Goal: Transaction & Acquisition: Purchase product/service

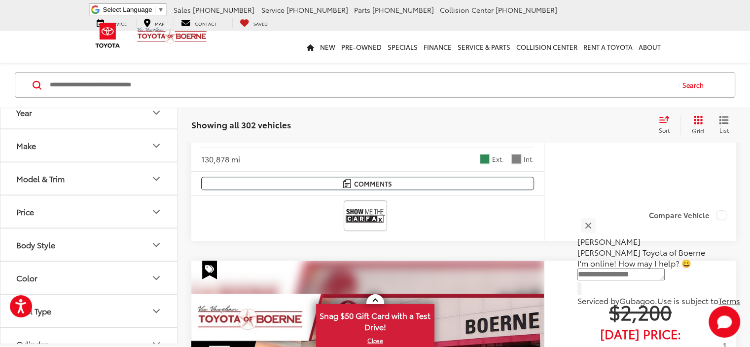
scroll to position [822, 0]
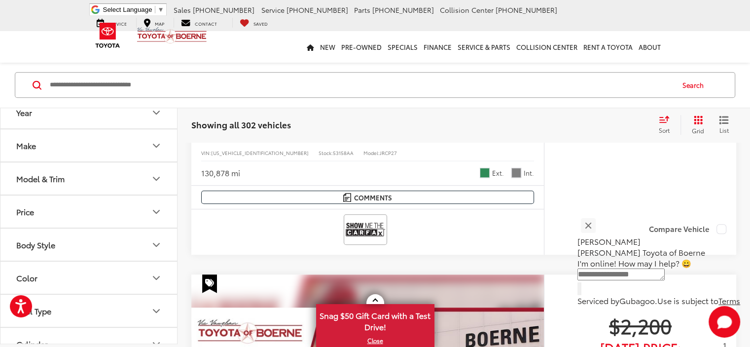
click at [43, 144] on button "Make" at bounding box center [89, 146] width 178 height 32
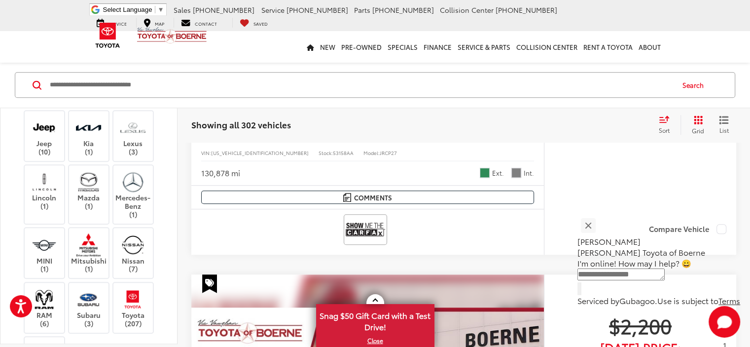
scroll to position [148, 0]
click at [131, 137] on img at bounding box center [132, 125] width 27 height 23
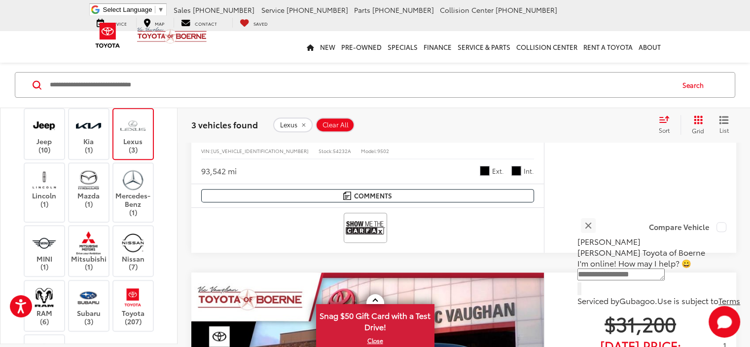
scroll to position [352, 0]
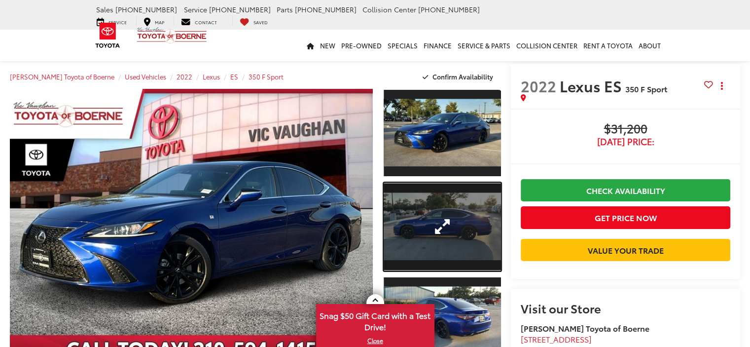
click at [435, 227] on link "Expand Photo 2" at bounding box center [442, 226] width 117 height 88
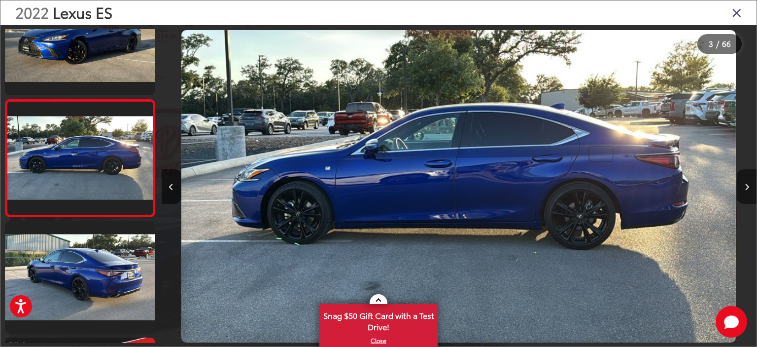
click at [748, 184] on icon "Next image" at bounding box center [747, 186] width 4 height 7
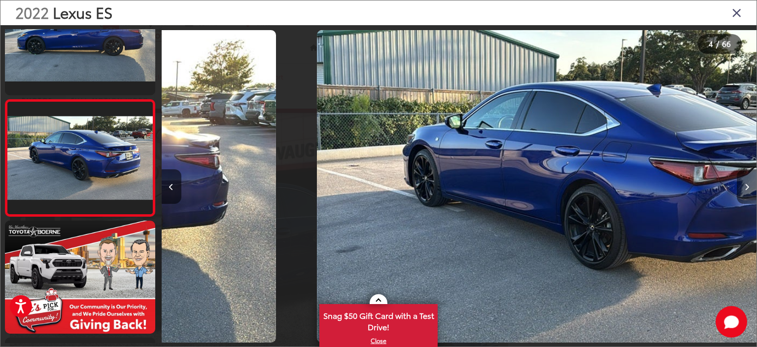
scroll to position [0, 1786]
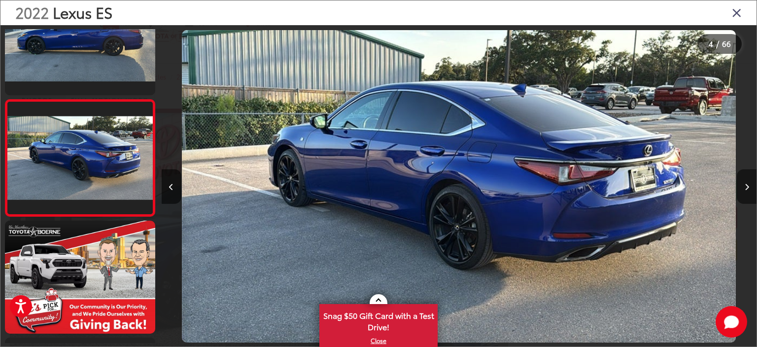
click at [748, 184] on icon "Next image" at bounding box center [747, 186] width 4 height 7
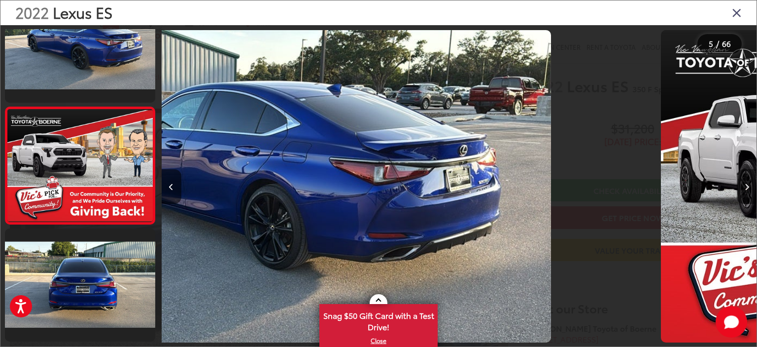
scroll to position [398, 0]
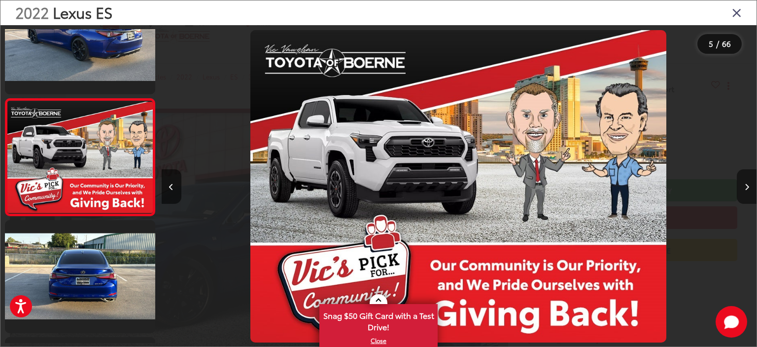
click at [748, 184] on icon "Next image" at bounding box center [747, 186] width 4 height 7
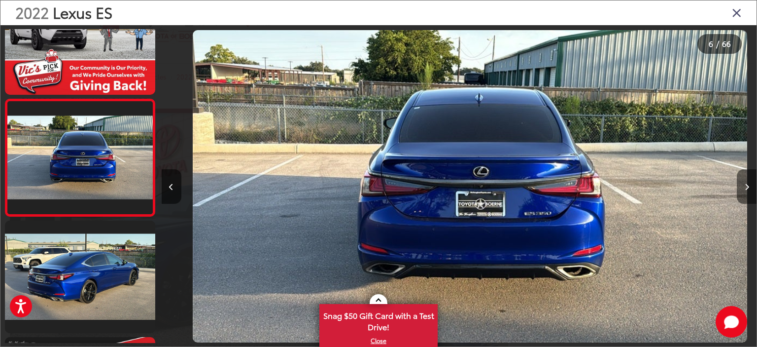
scroll to position [0, 2977]
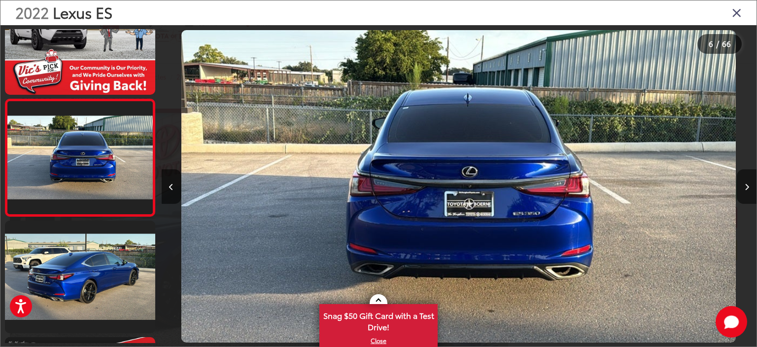
click at [748, 184] on icon "Next image" at bounding box center [747, 186] width 4 height 7
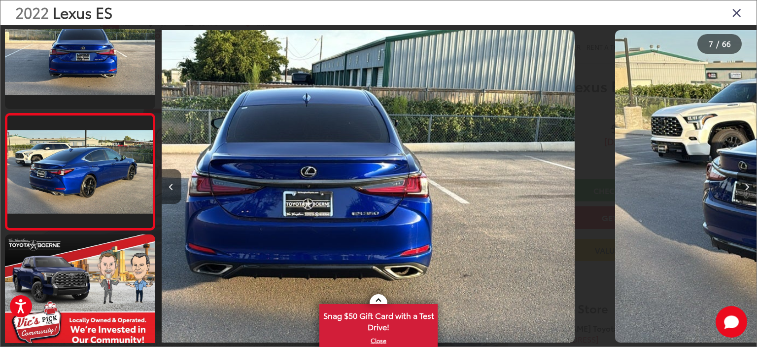
scroll to position [631, 0]
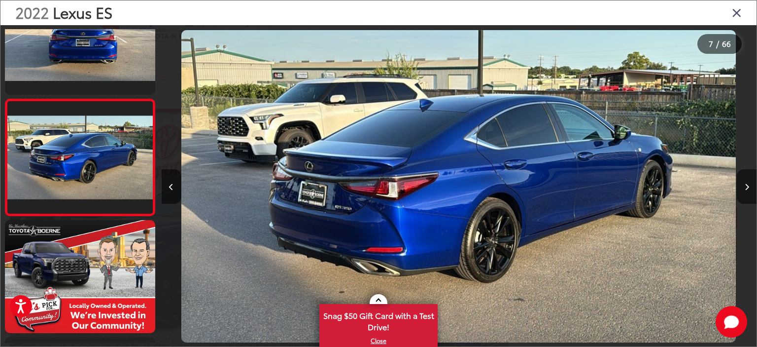
click at [748, 184] on icon "Next image" at bounding box center [747, 186] width 4 height 7
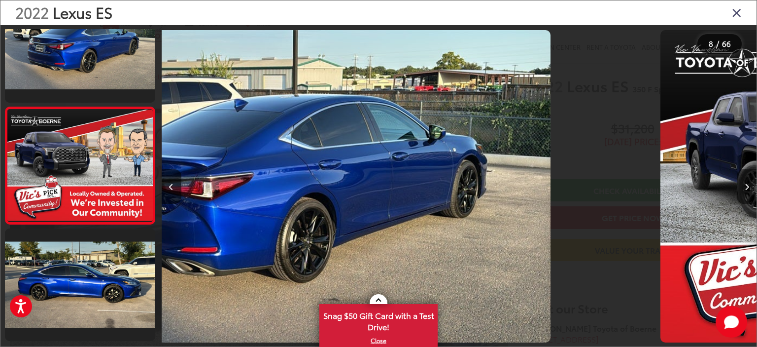
scroll to position [748, 0]
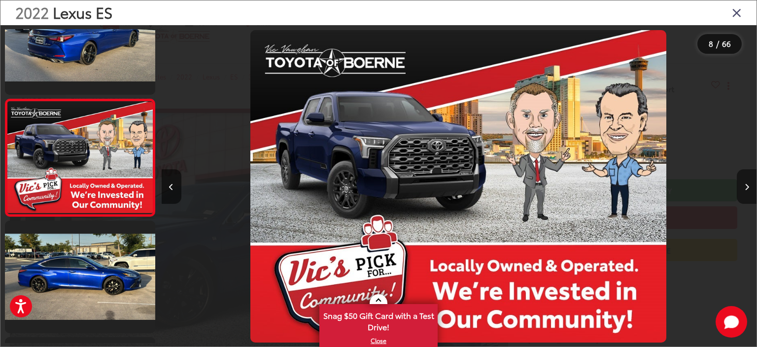
click at [748, 184] on icon "Next image" at bounding box center [747, 186] width 4 height 7
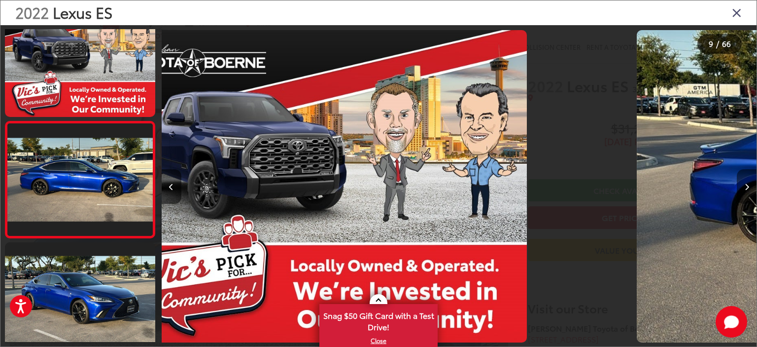
scroll to position [864, 0]
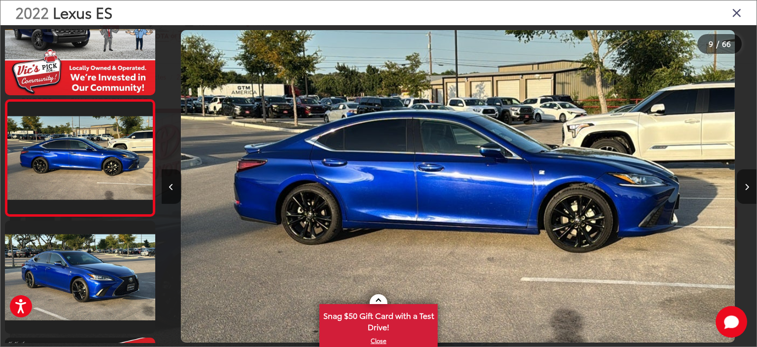
click at [748, 184] on icon "Next image" at bounding box center [747, 186] width 4 height 7
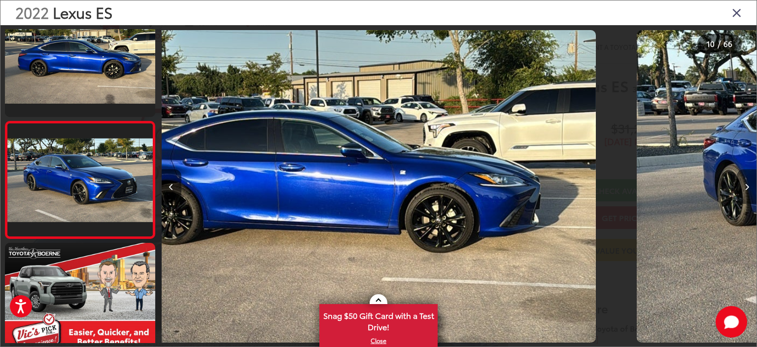
scroll to position [981, 0]
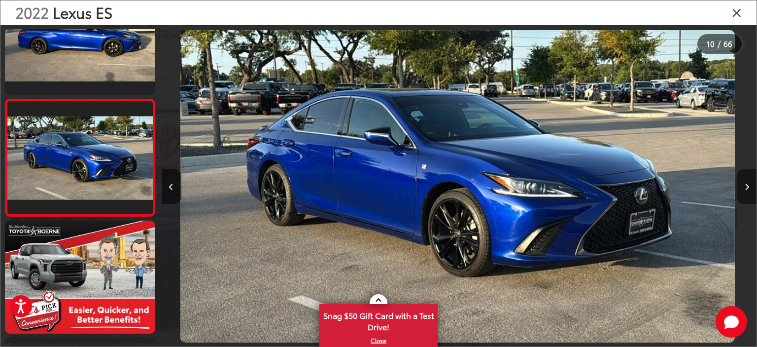
click at [748, 184] on icon "Next image" at bounding box center [747, 186] width 4 height 7
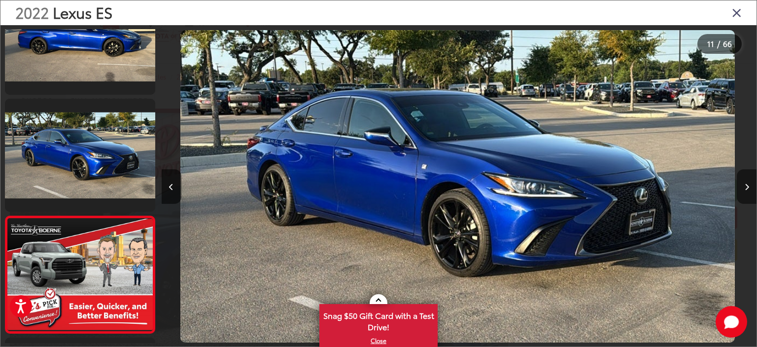
scroll to position [0, 0]
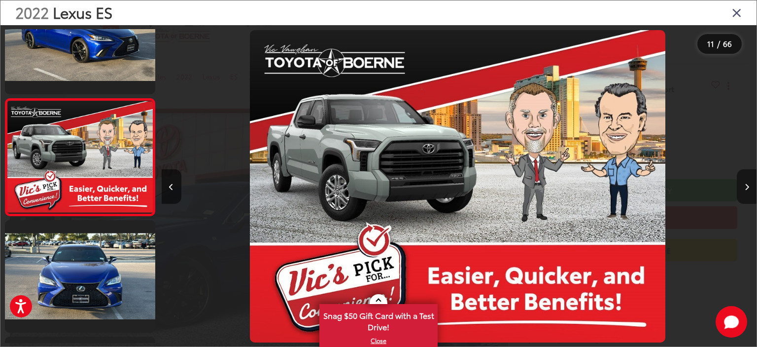
click at [748, 184] on icon "Next image" at bounding box center [747, 186] width 4 height 7
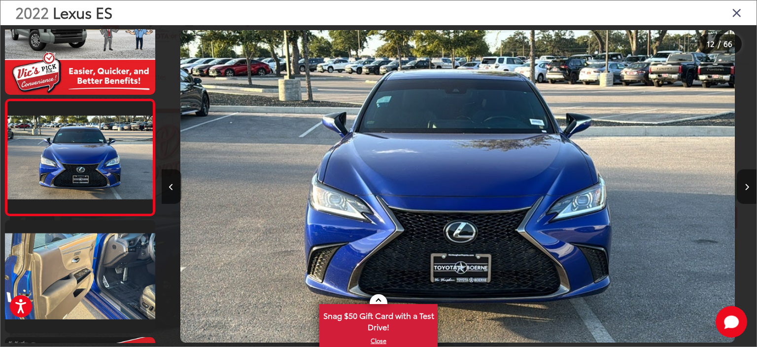
click at [748, 184] on icon "Next image" at bounding box center [747, 186] width 4 height 7
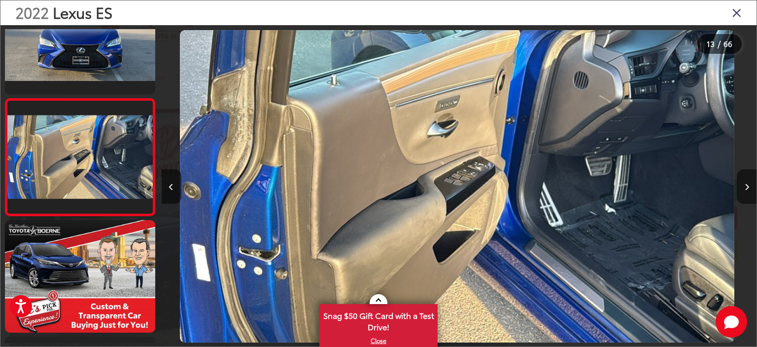
click at [748, 184] on icon "Next image" at bounding box center [747, 186] width 4 height 7
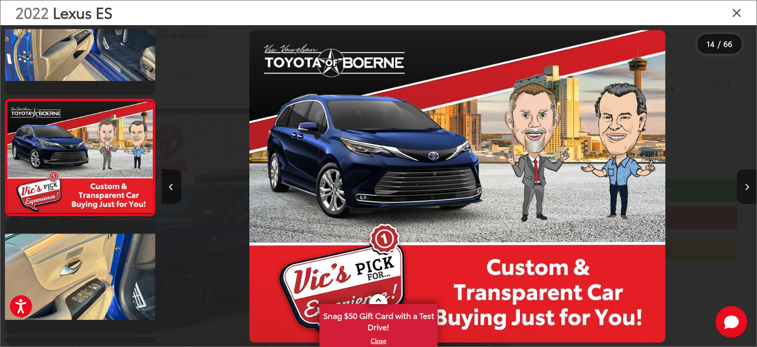
click at [748, 184] on icon "Next image" at bounding box center [747, 186] width 4 height 7
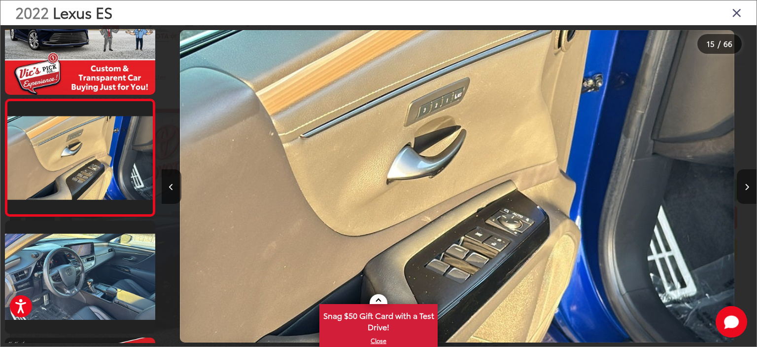
click at [748, 184] on icon "Next image" at bounding box center [747, 186] width 4 height 7
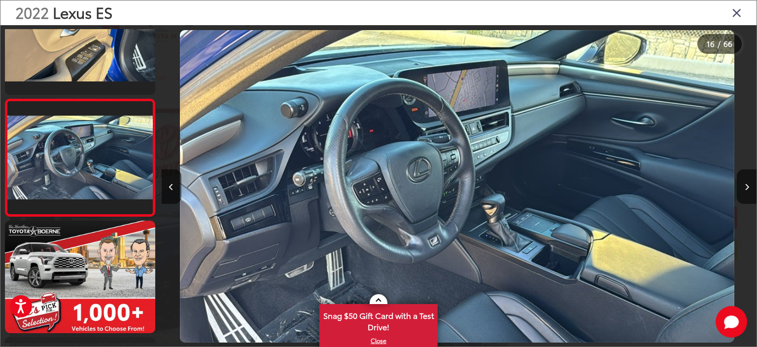
drag, startPoint x: 748, startPoint y: 184, endPoint x: 751, endPoint y: 204, distance: 19.5
click at [750, 204] on div at bounding box center [682, 186] width 149 height 322
click at [748, 190] on button "Next image" at bounding box center [747, 186] width 20 height 35
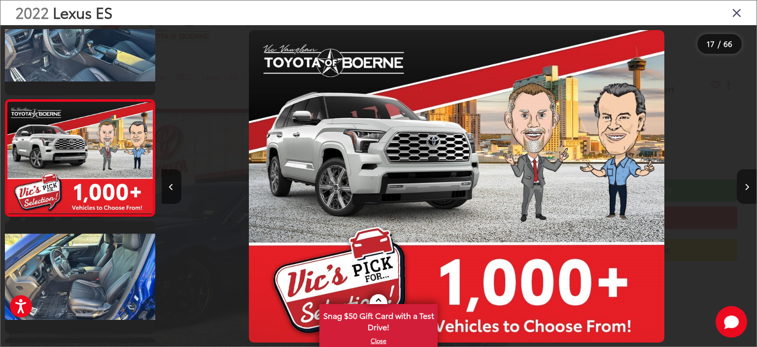
click at [748, 190] on button "Next image" at bounding box center [747, 186] width 20 height 35
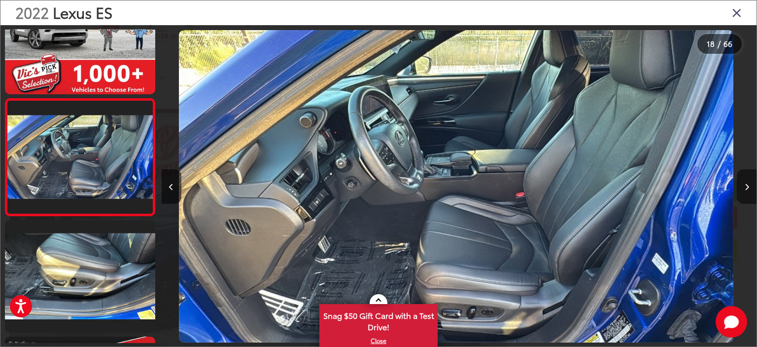
click at [748, 190] on button "Next image" at bounding box center [747, 186] width 20 height 35
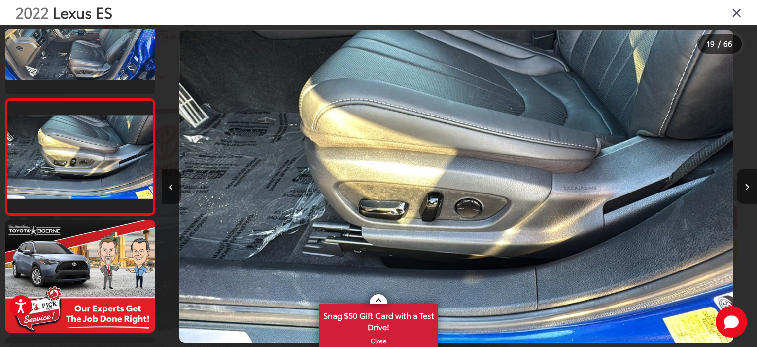
click at [748, 190] on button "Next image" at bounding box center [747, 186] width 20 height 35
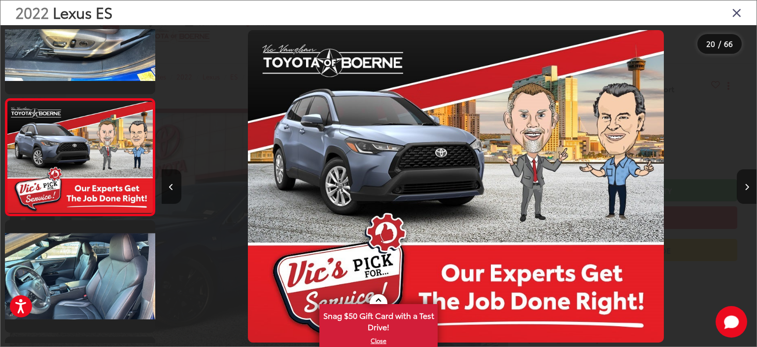
click at [748, 190] on button "Next image" at bounding box center [747, 186] width 20 height 35
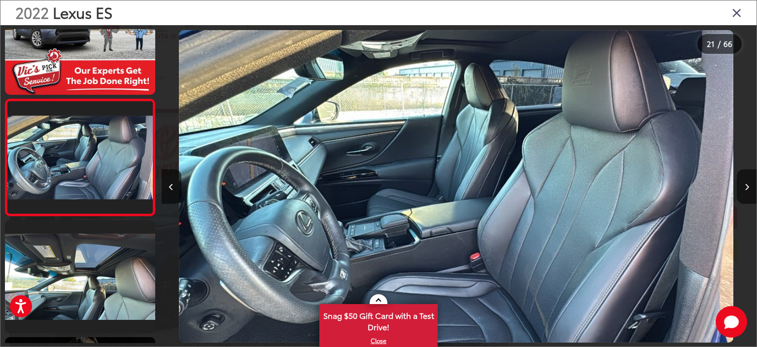
click at [742, 11] on icon "Close gallery" at bounding box center [737, 12] width 10 height 13
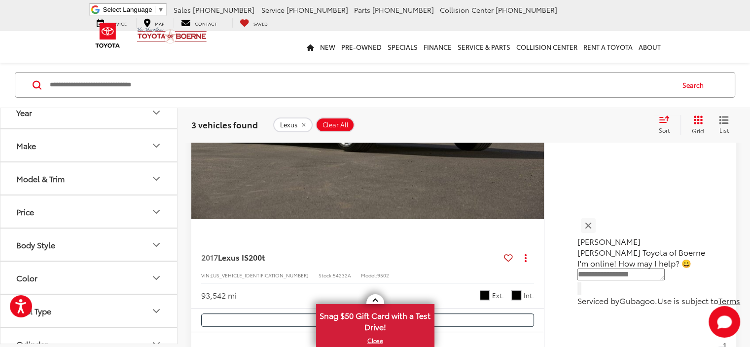
scroll to position [220, 0]
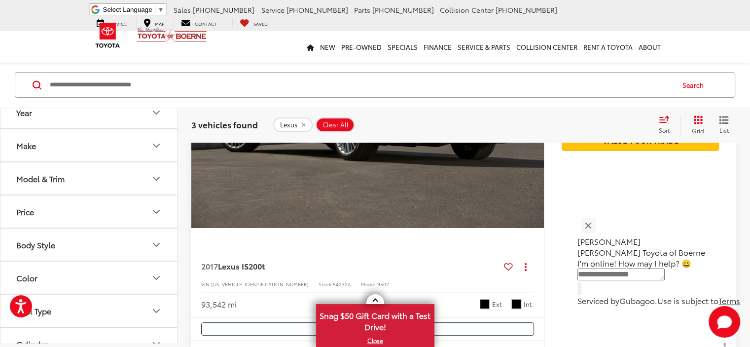
click at [79, 146] on button "Make" at bounding box center [89, 146] width 178 height 32
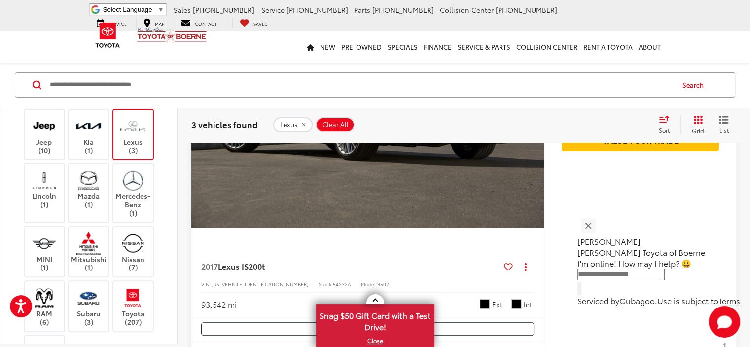
scroll to position [148, 0]
click at [134, 154] on label "Lexus (3)" at bounding box center [133, 134] width 40 height 40
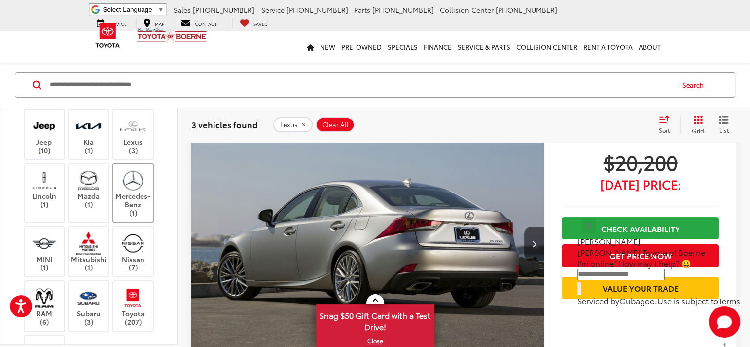
scroll to position [39, 0]
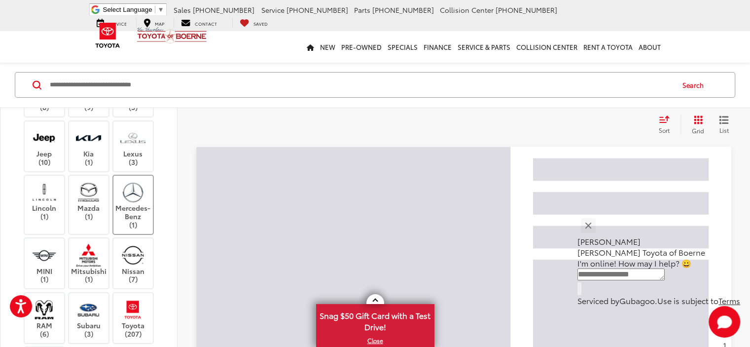
click at [134, 204] on img at bounding box center [132, 191] width 27 height 23
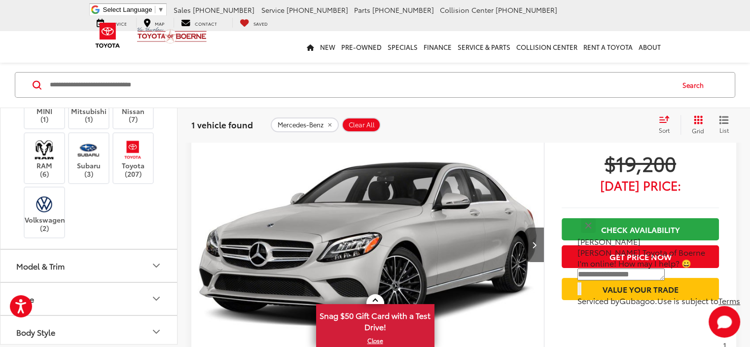
scroll to position [154, 0]
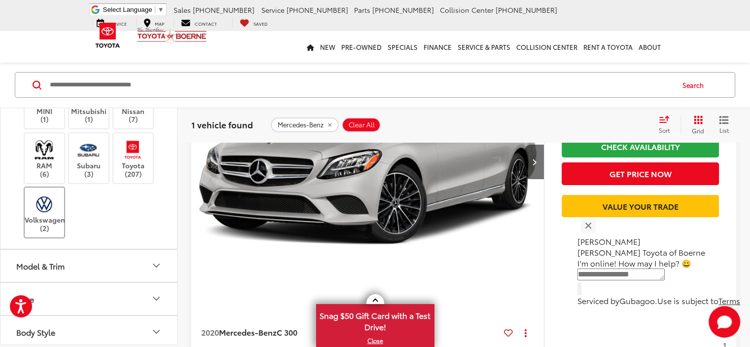
click at [47, 215] on img at bounding box center [44, 203] width 27 height 23
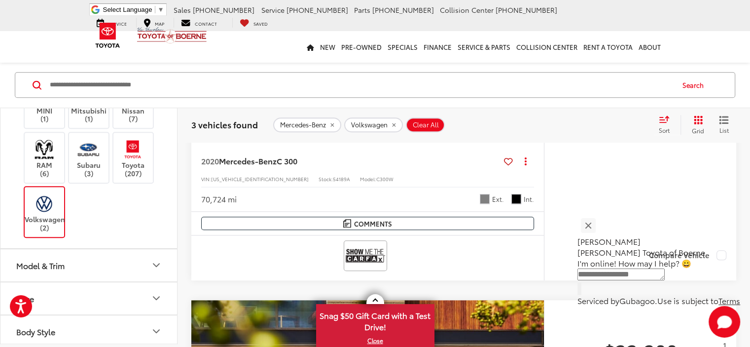
scroll to position [762, 0]
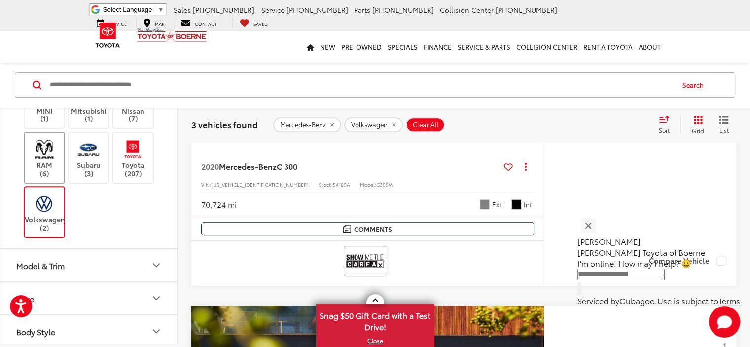
click at [42, 161] on img at bounding box center [44, 149] width 27 height 23
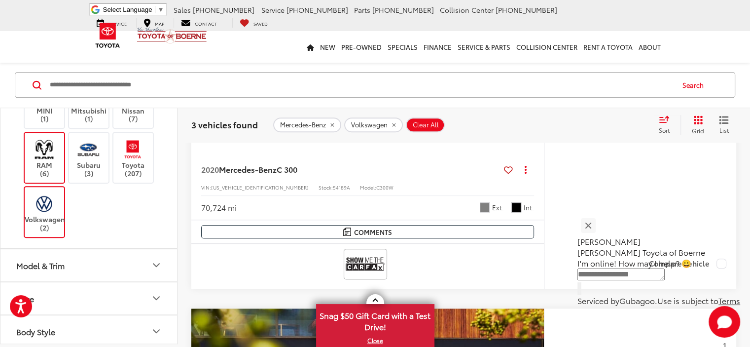
click at [42, 215] on img at bounding box center [44, 203] width 27 height 23
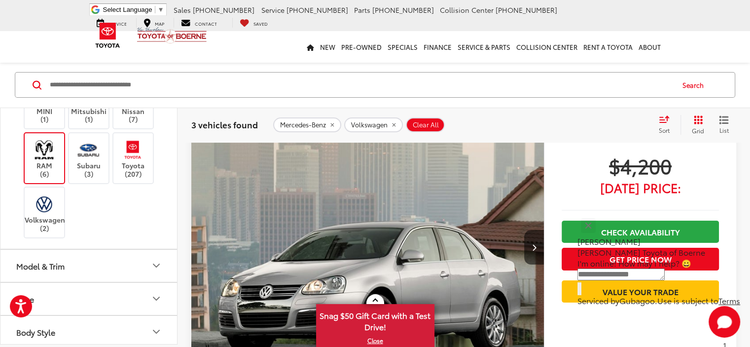
scroll to position [39, 0]
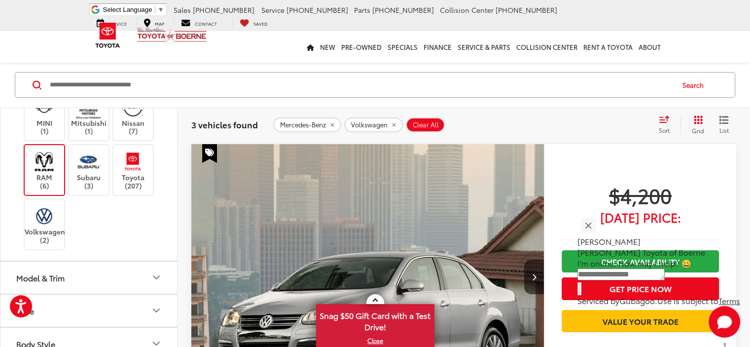
click at [135, 81] on label "Mercedes-Benz (1)" at bounding box center [133, 57] width 40 height 48
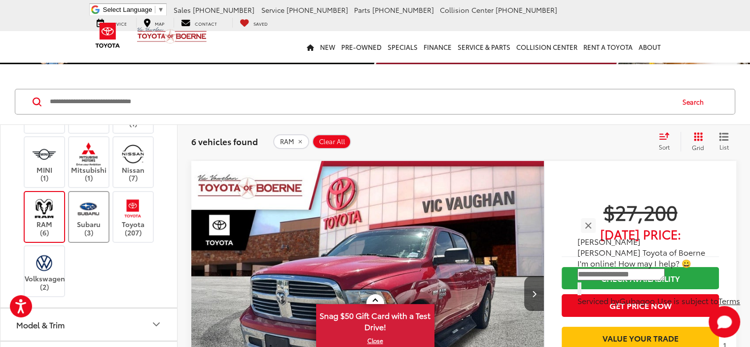
scroll to position [279, 0]
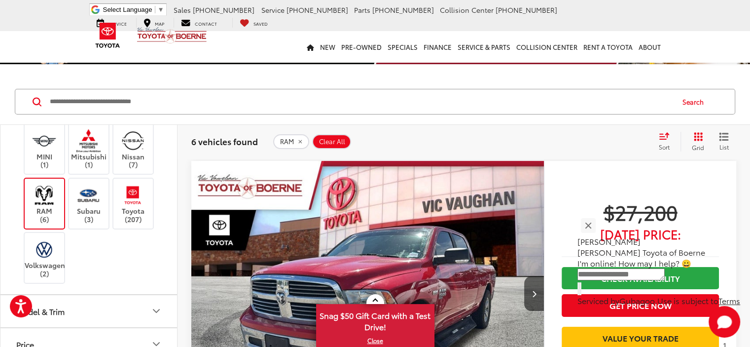
click at [43, 223] on label "RAM (6)" at bounding box center [45, 203] width 40 height 40
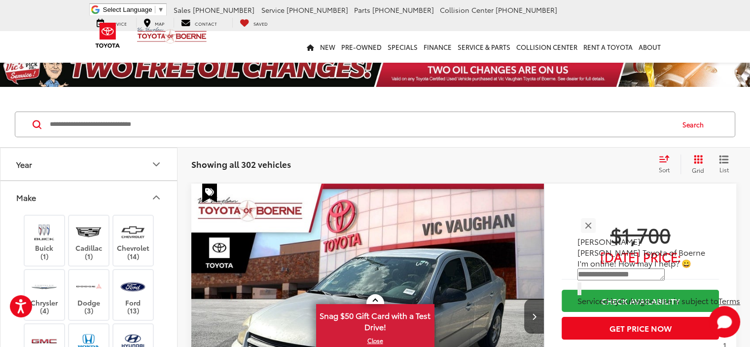
click at [49, 198] on button "Make" at bounding box center [89, 197] width 178 height 32
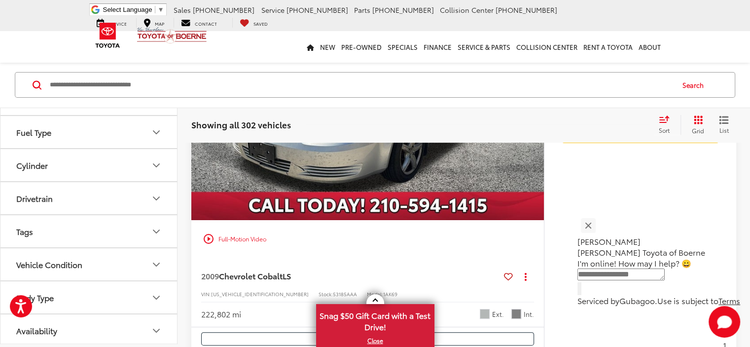
scroll to position [247, 0]
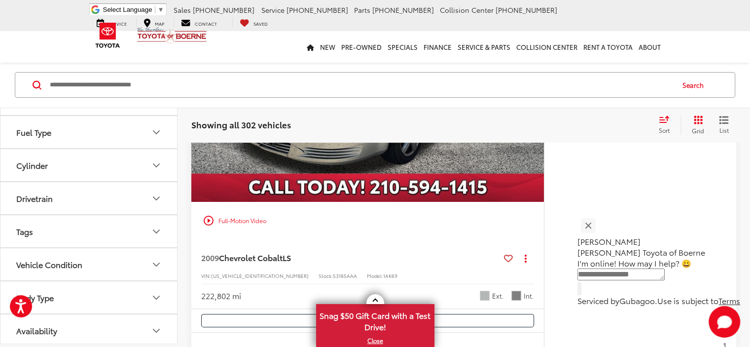
click at [84, 236] on button "Tags" at bounding box center [89, 232] width 178 height 32
click at [85, 201] on button "Drivetrain" at bounding box center [89, 198] width 178 height 32
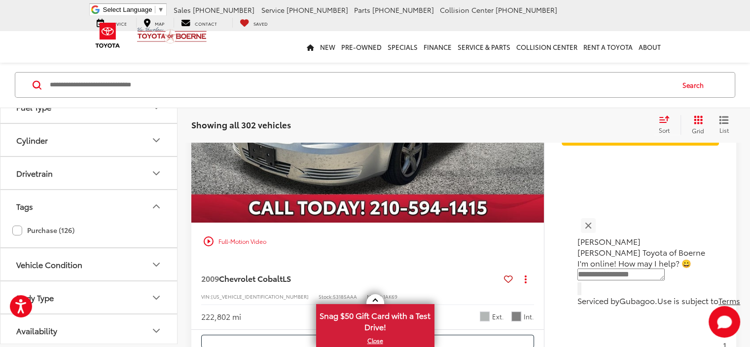
scroll to position [230, 0]
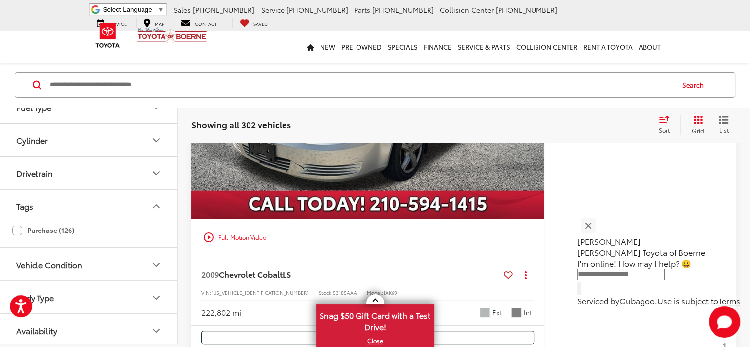
click at [108, 300] on button "Body Type" at bounding box center [89, 298] width 178 height 32
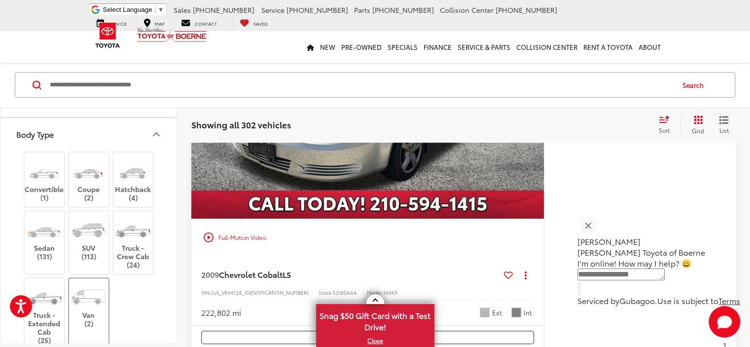
scroll to position [368, 0]
click at [91, 233] on img at bounding box center [88, 229] width 37 height 28
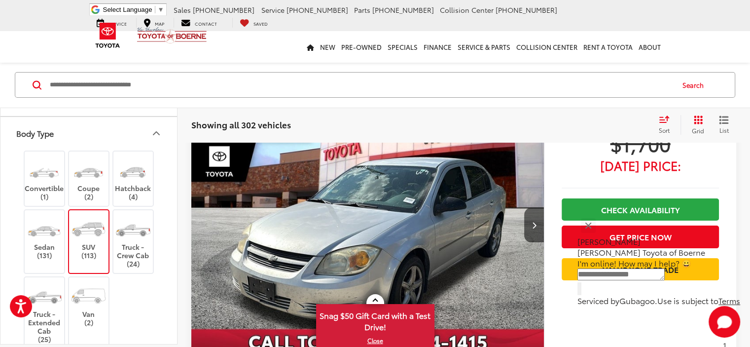
scroll to position [39, 0]
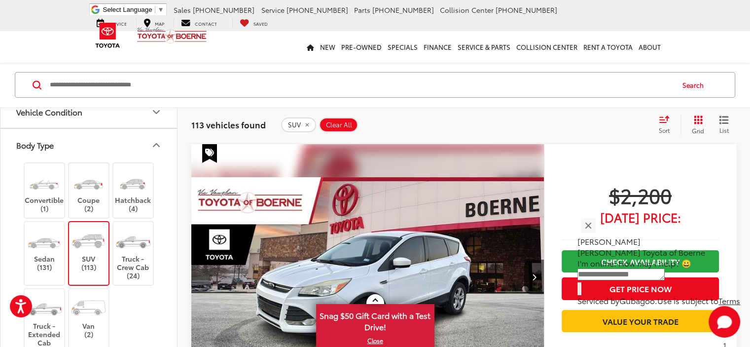
click at [156, 144] on icon "Body Type" at bounding box center [156, 145] width 6 height 3
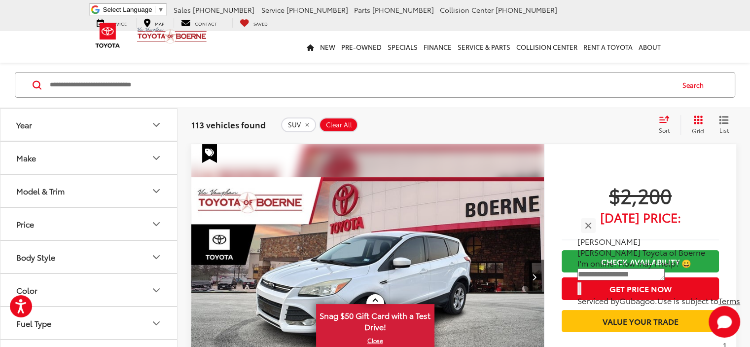
scroll to position [0, 0]
click at [121, 190] on button "Model & Trim" at bounding box center [89, 191] width 178 height 32
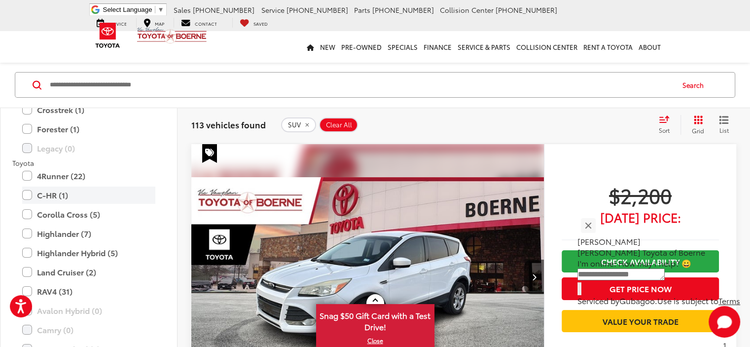
scroll to position [1265, 0]
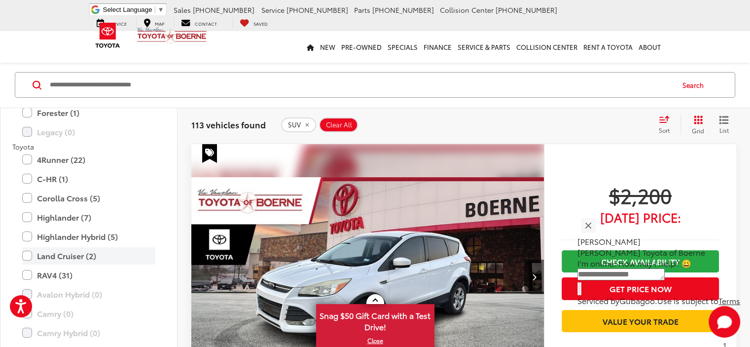
click at [29, 254] on label "Land Cruiser (2)" at bounding box center [88, 255] width 133 height 17
click at [27, 217] on label "Highlander (7)" at bounding box center [88, 217] width 133 height 17
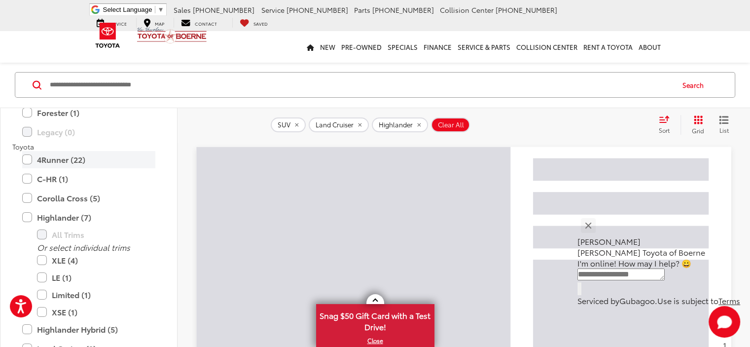
click at [28, 157] on label "4Runner (22)" at bounding box center [88, 159] width 133 height 17
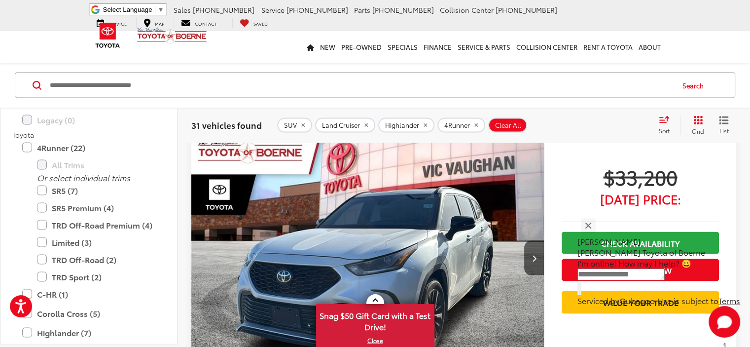
scroll to position [1897, 0]
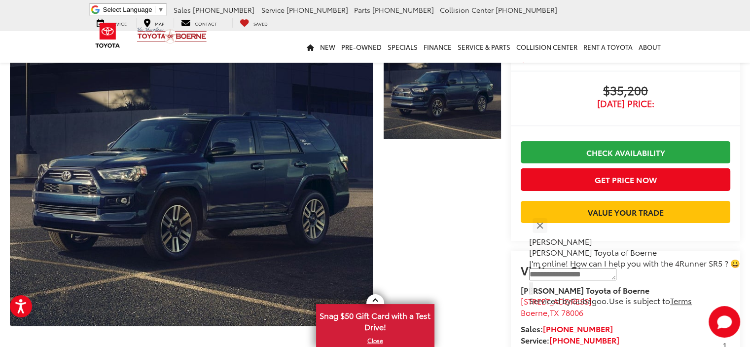
scroll to position [33, 0]
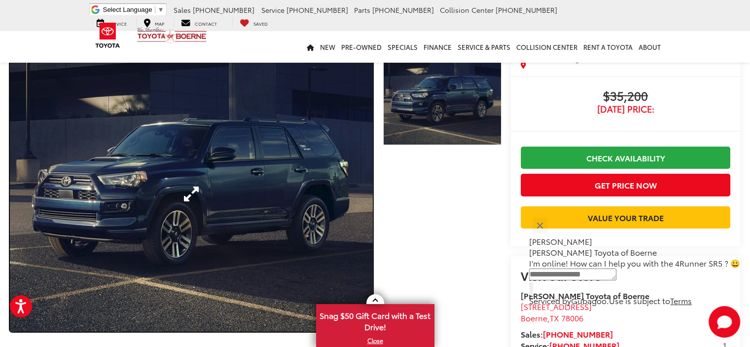
click at [260, 173] on link "Expand Photo 0" at bounding box center [191, 193] width 363 height 275
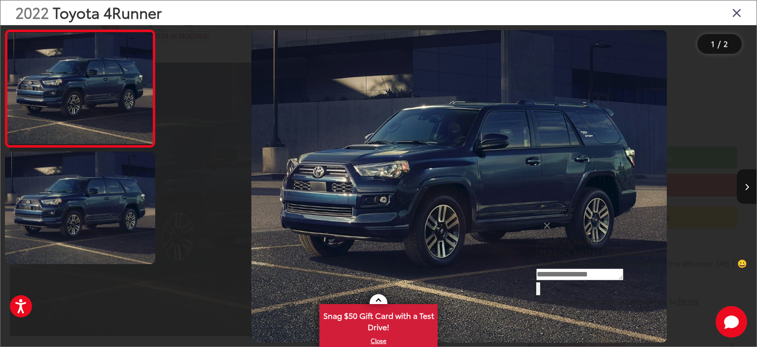
click at [734, 9] on icon "Close gallery" at bounding box center [737, 12] width 10 height 13
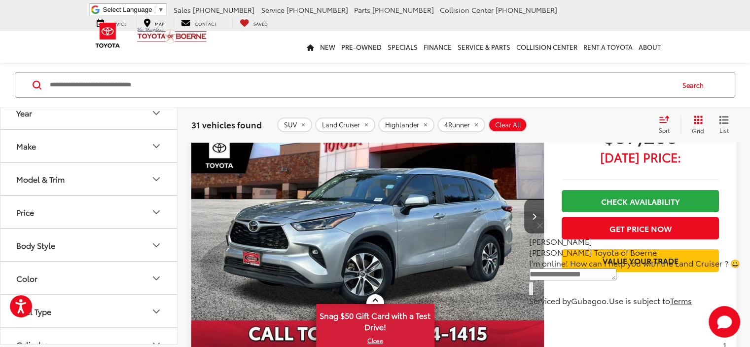
scroll to position [3766, 0]
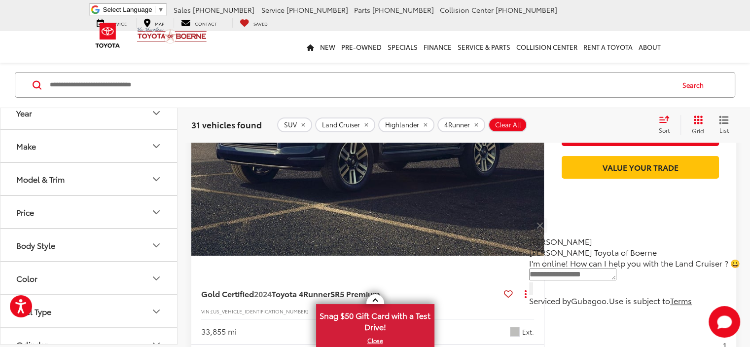
scroll to position [3820, 0]
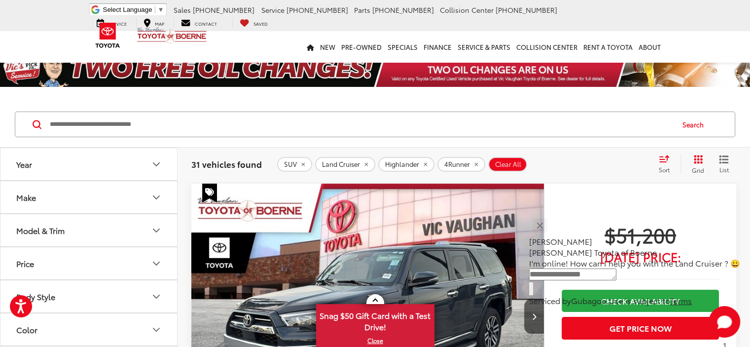
click at [84, 198] on button "Make" at bounding box center [89, 197] width 178 height 32
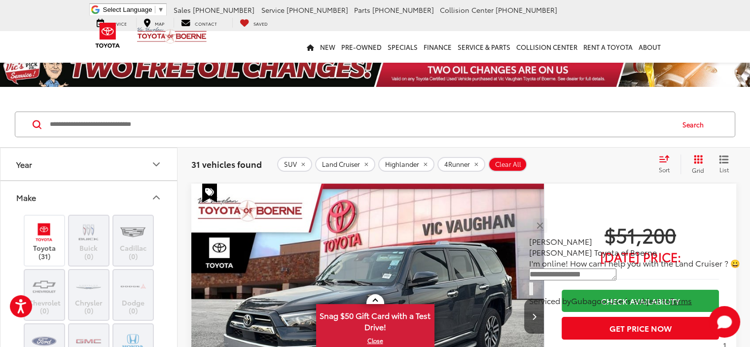
click at [84, 167] on button "Year" at bounding box center [89, 164] width 178 height 32
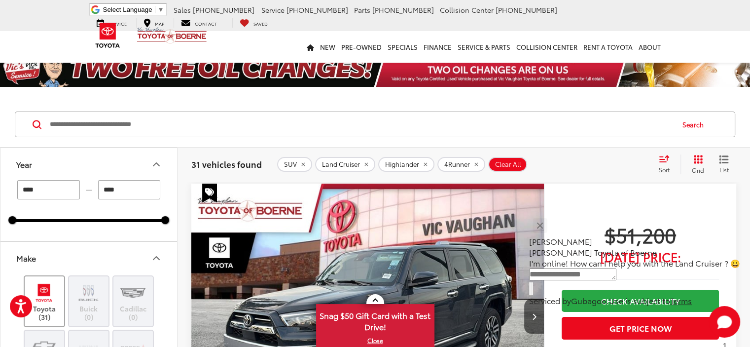
click at [55, 299] on img at bounding box center [44, 292] width 27 height 23
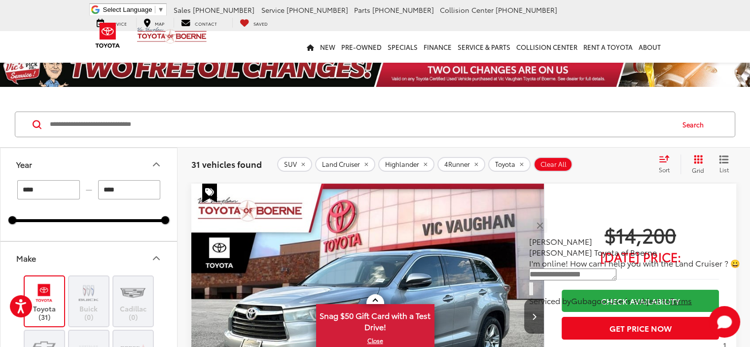
click at [61, 281] on label "Toyota (31)" at bounding box center [45, 301] width 40 height 40
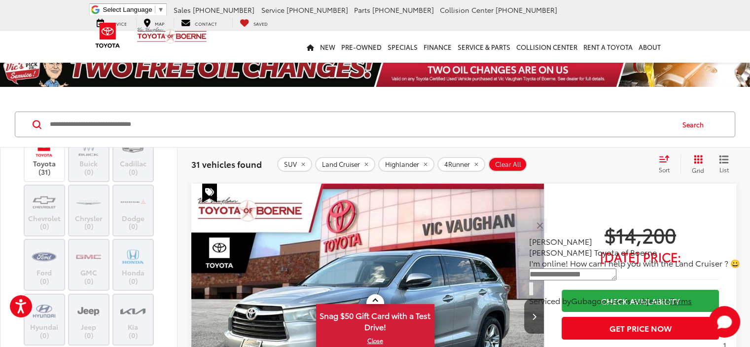
scroll to position [164, 0]
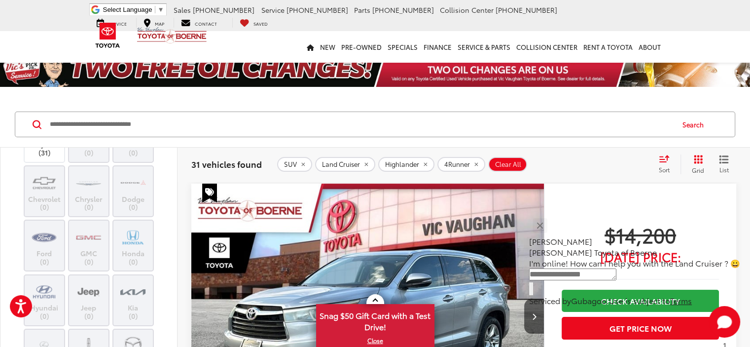
click at [473, 163] on icon "remove 4Runner" at bounding box center [476, 164] width 6 height 6
click at [424, 164] on button "Highlander" at bounding box center [406, 164] width 56 height 15
click at [359, 163] on icon "remove Land%20Cruiser" at bounding box center [362, 164] width 6 height 6
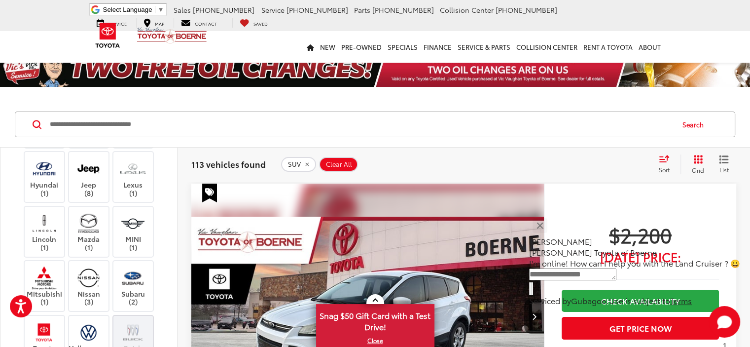
scroll to position [230, 0]
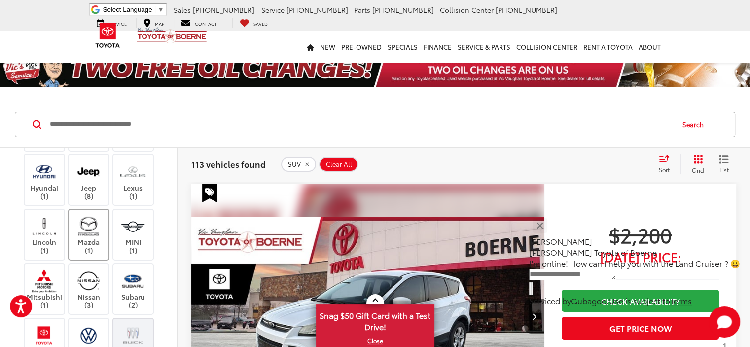
click at [96, 225] on img at bounding box center [88, 226] width 27 height 23
type input "****"
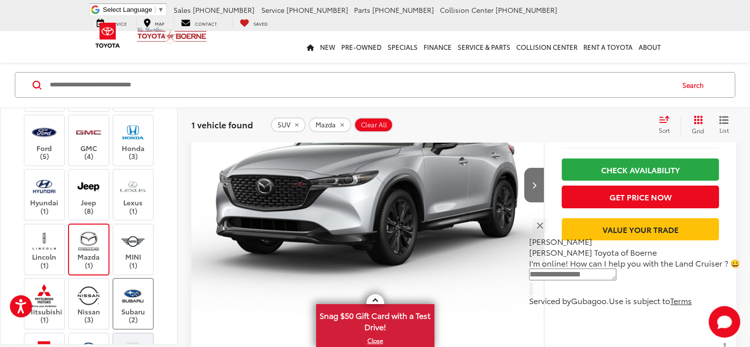
scroll to position [148, 0]
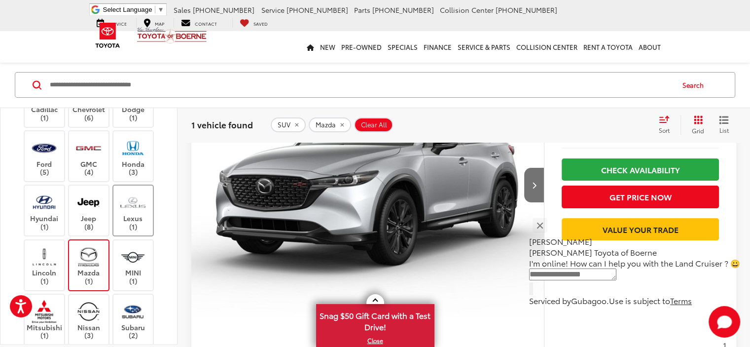
click at [136, 222] on label "Lexus (1)" at bounding box center [133, 210] width 40 height 40
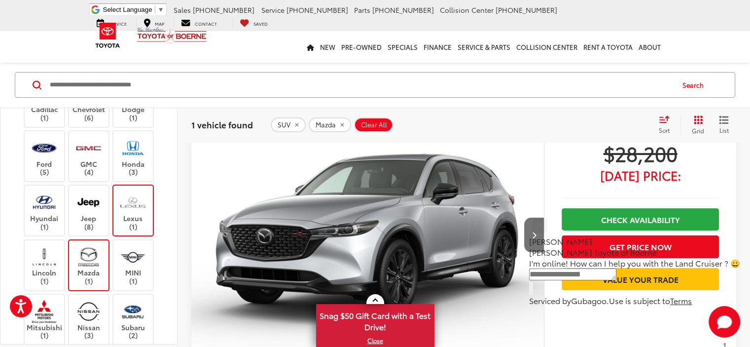
scroll to position [39, 0]
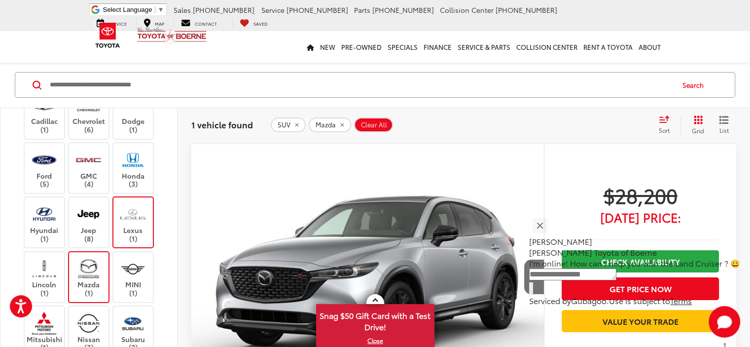
click at [100, 257] on img at bounding box center [88, 268] width 27 height 23
type input "****"
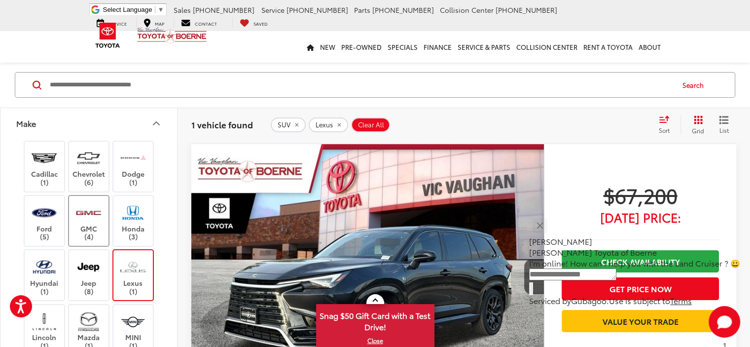
scroll to position [82, 0]
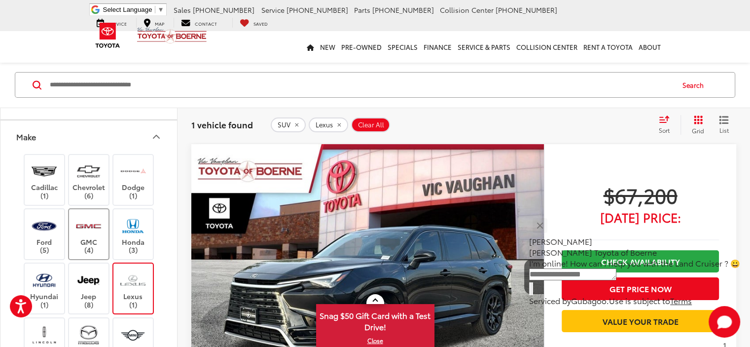
click at [95, 221] on img at bounding box center [88, 225] width 27 height 23
click at [133, 288] on img at bounding box center [132, 279] width 27 height 23
type input "****"
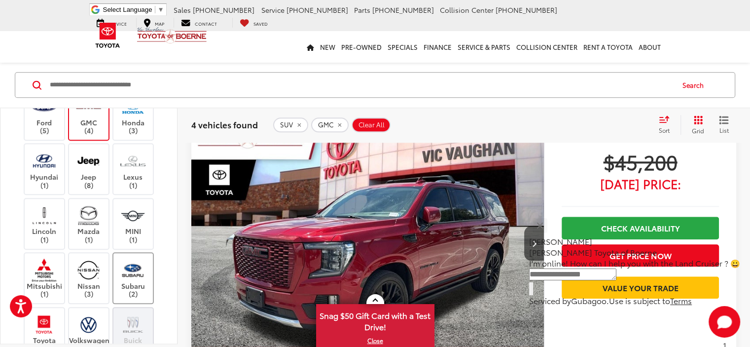
scroll to position [197, 0]
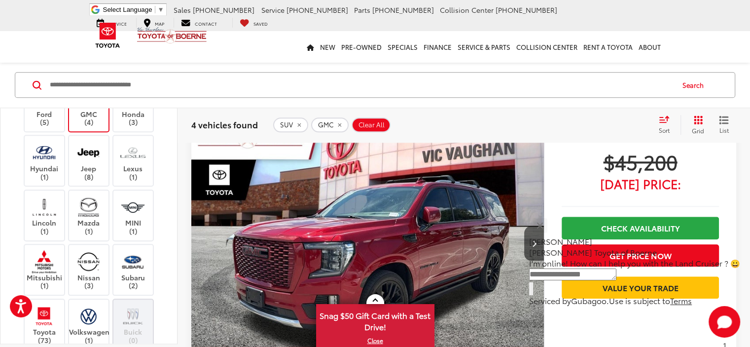
click at [704, 23] on div "[PERSON_NAME] Toyota of Boerne Select Language ​ ▼ Sales [PHONE_NUMBER] Service…" at bounding box center [375, 15] width 750 height 31
